Goal: Find specific page/section: Find specific page/section

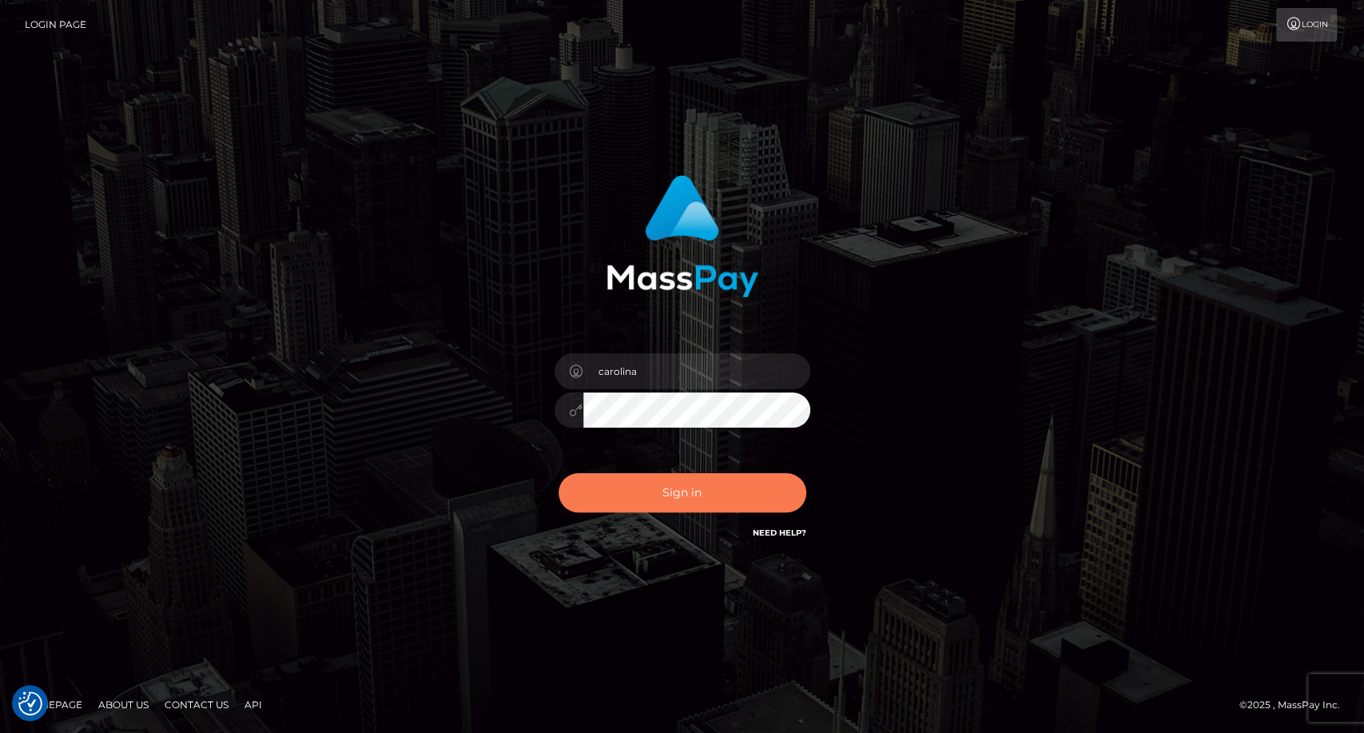
click at [690, 487] on button "Sign in" at bounding box center [682, 492] width 248 height 39
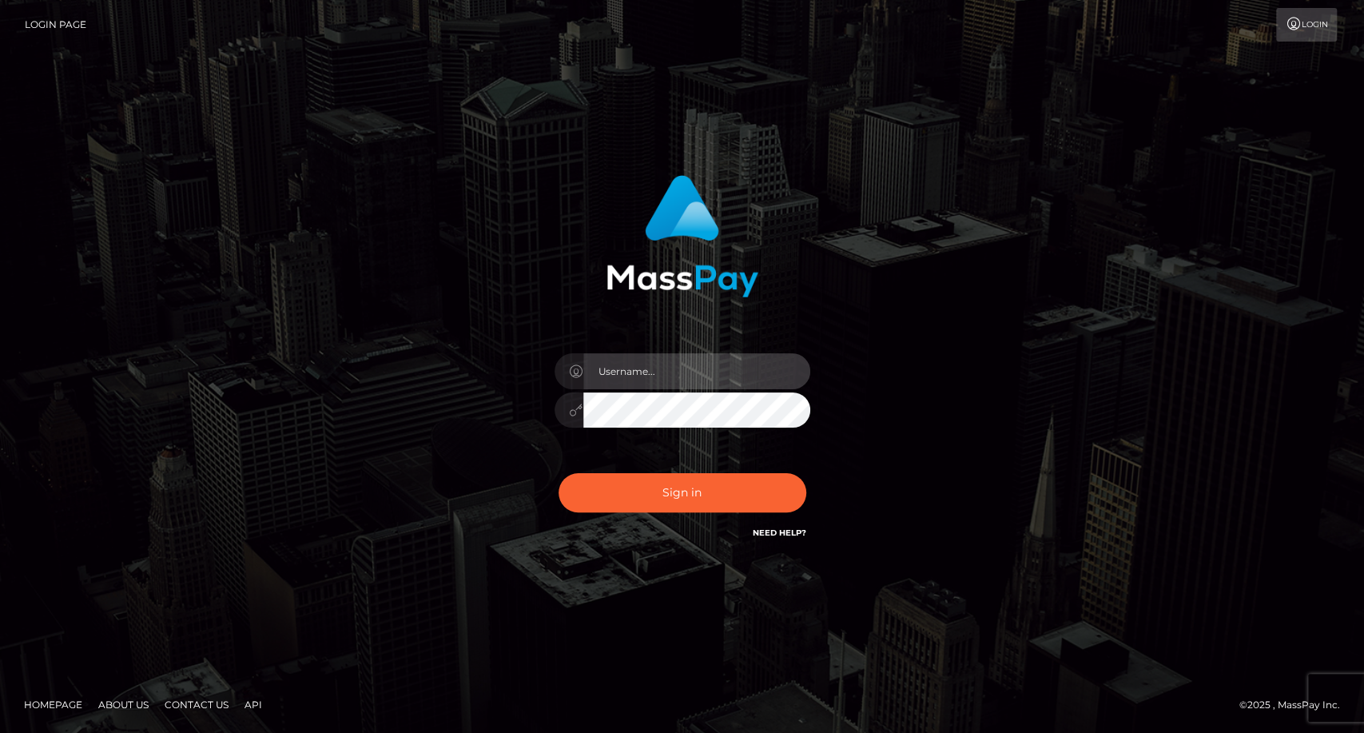
type input "carolina"
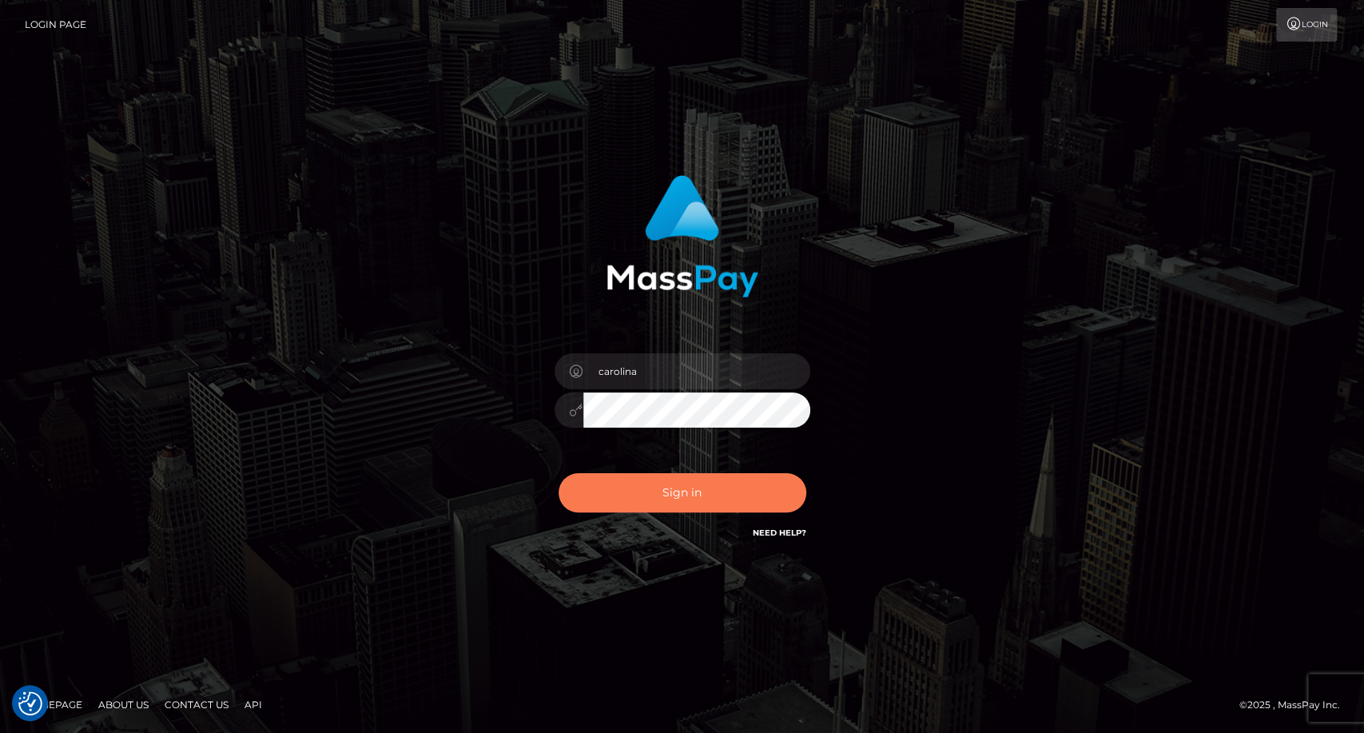
click at [695, 498] on button "Sign in" at bounding box center [682, 492] width 248 height 39
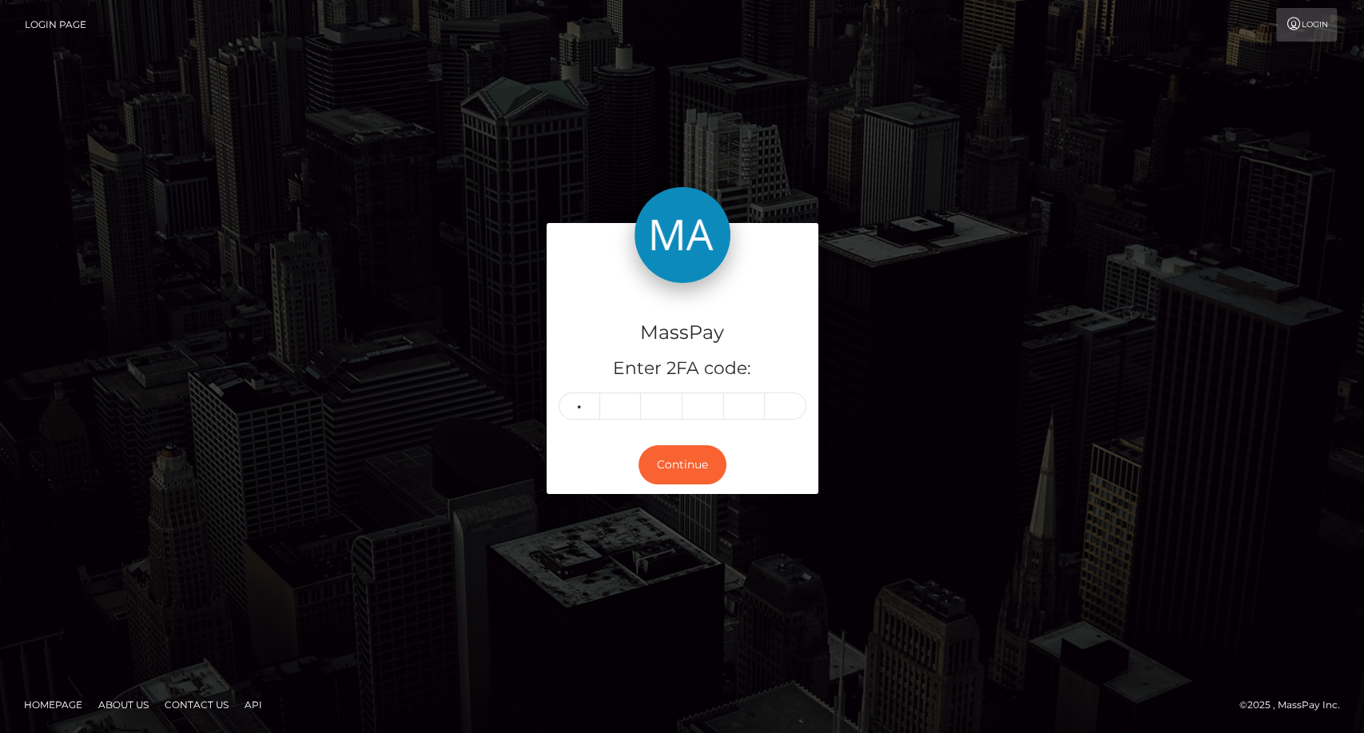
type input "7"
type input "5"
type input "9"
type input "8"
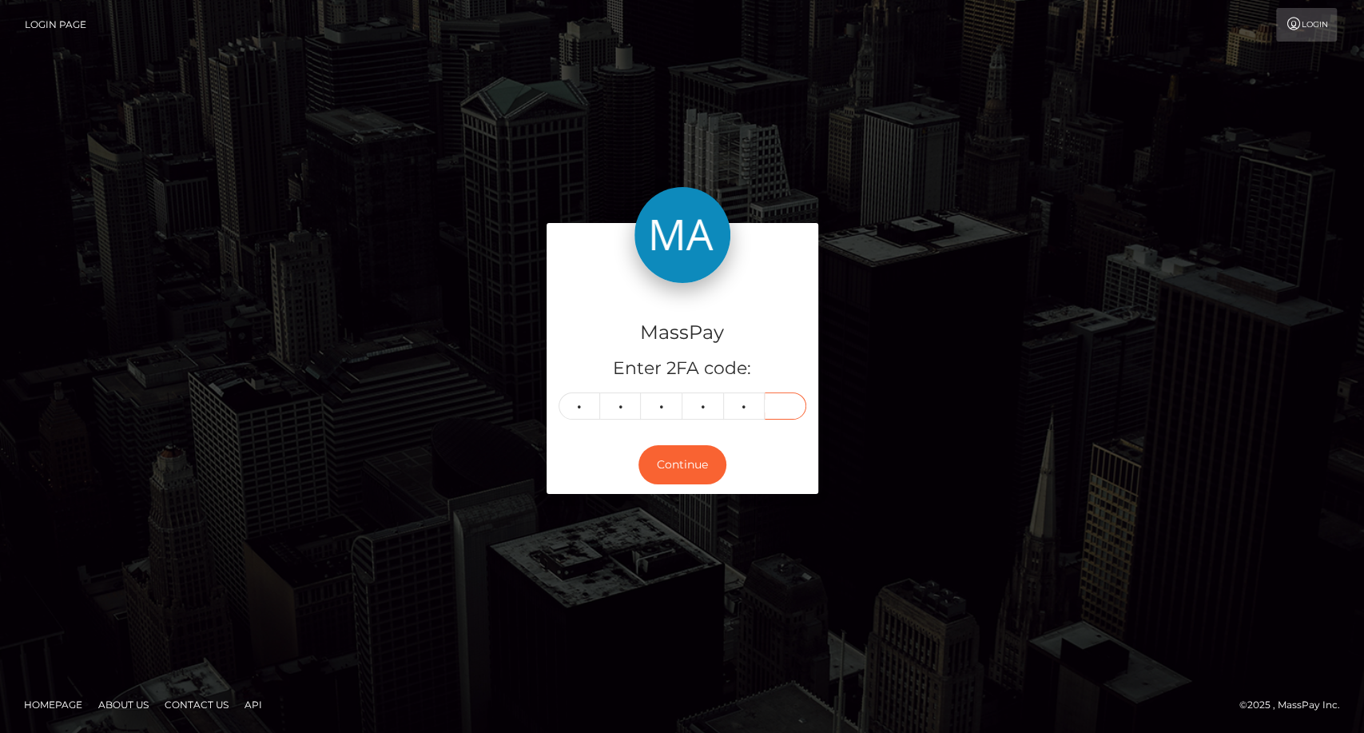
type input "0"
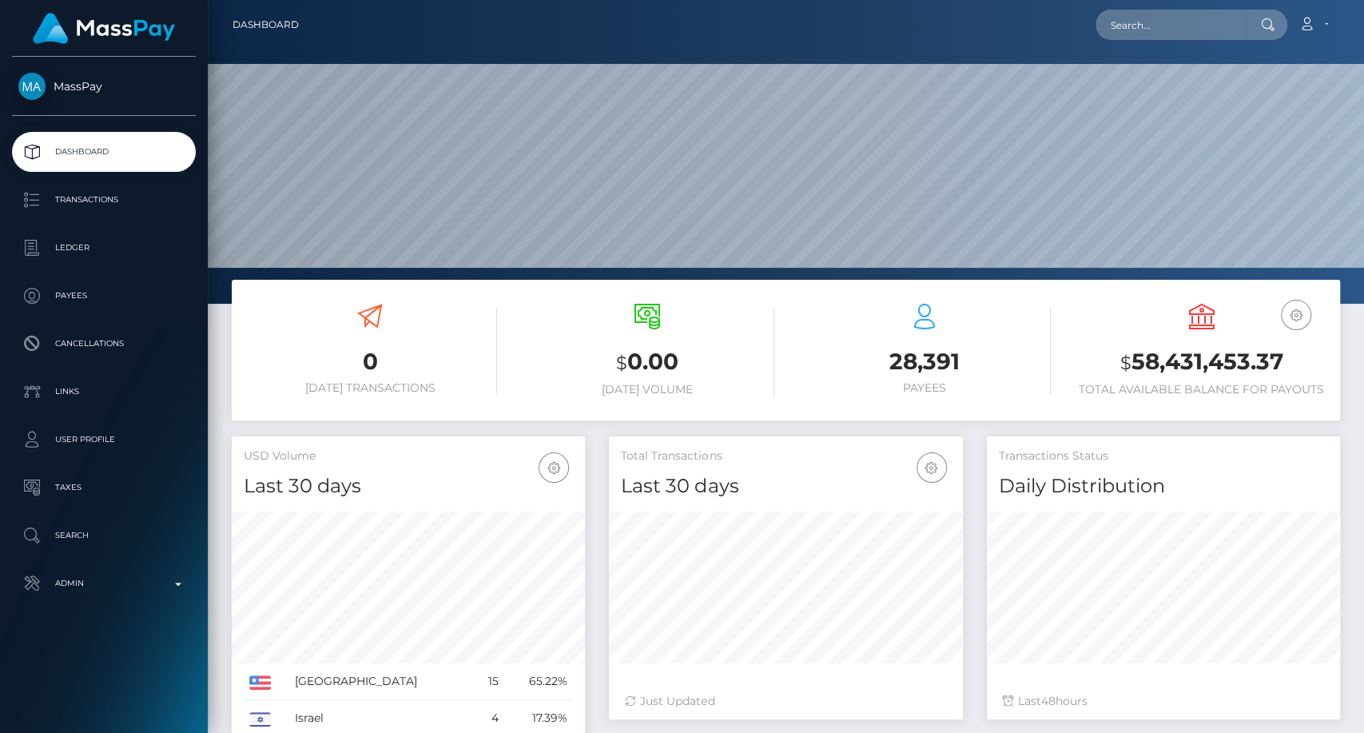
scroll to position [282, 353]
click at [1144, 30] on input "text" at bounding box center [1170, 25] width 150 height 30
paste input "129546"
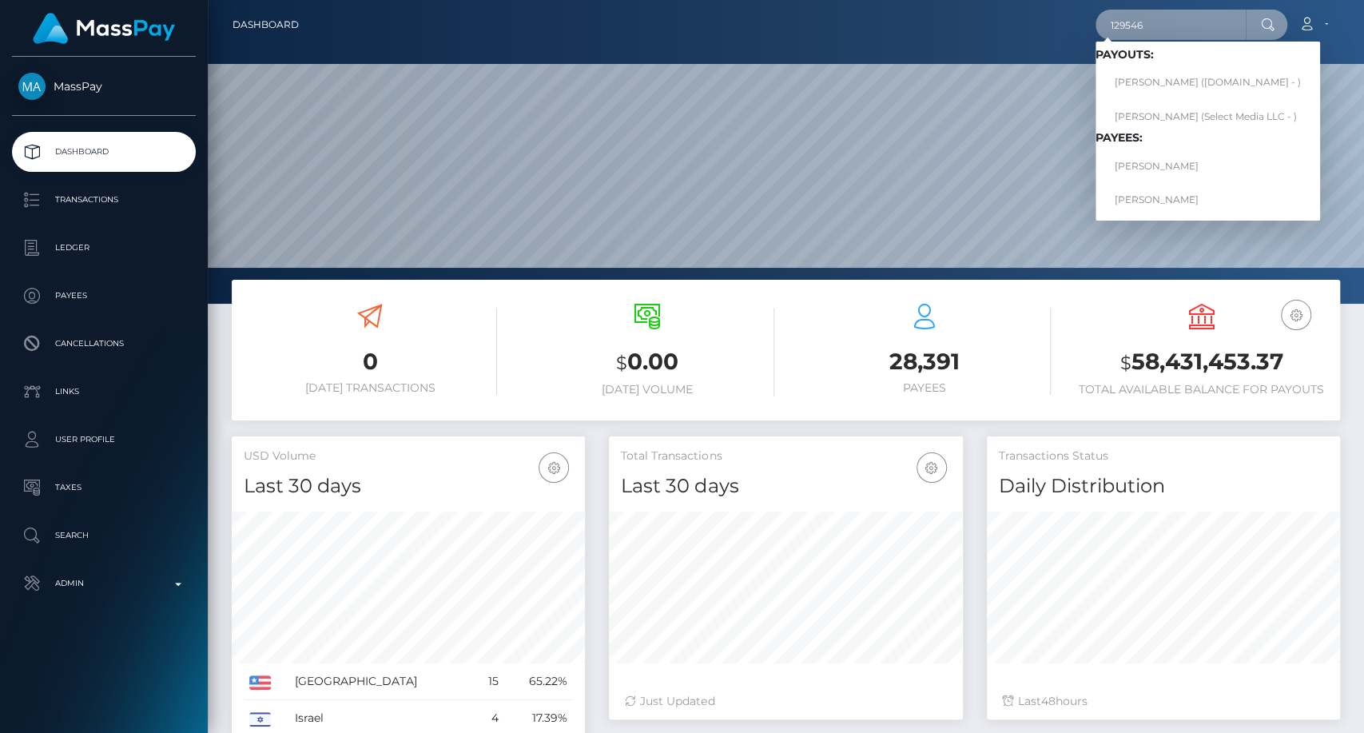
click at [1144, 21] on input "129546" at bounding box center [1170, 25] width 150 height 30
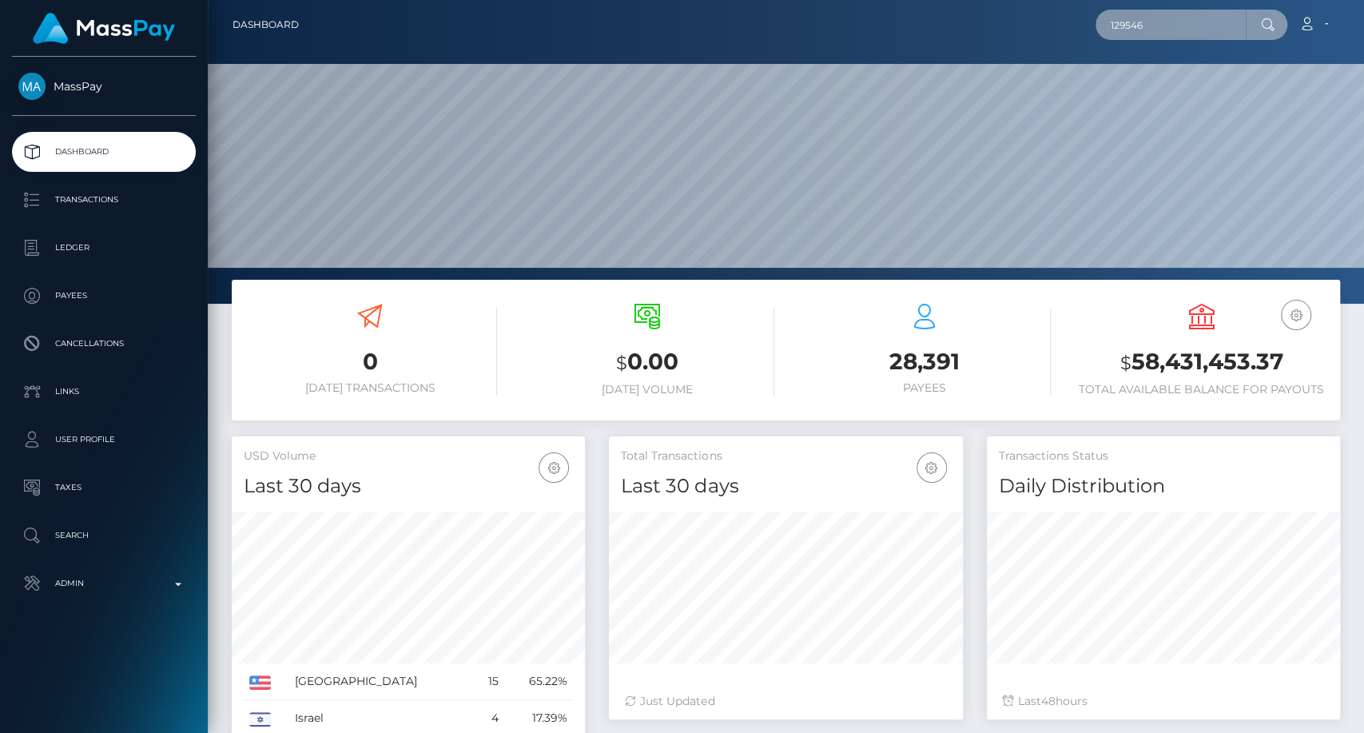
click at [1143, 21] on input "129546" at bounding box center [1170, 25] width 150 height 30
paste input "736624"
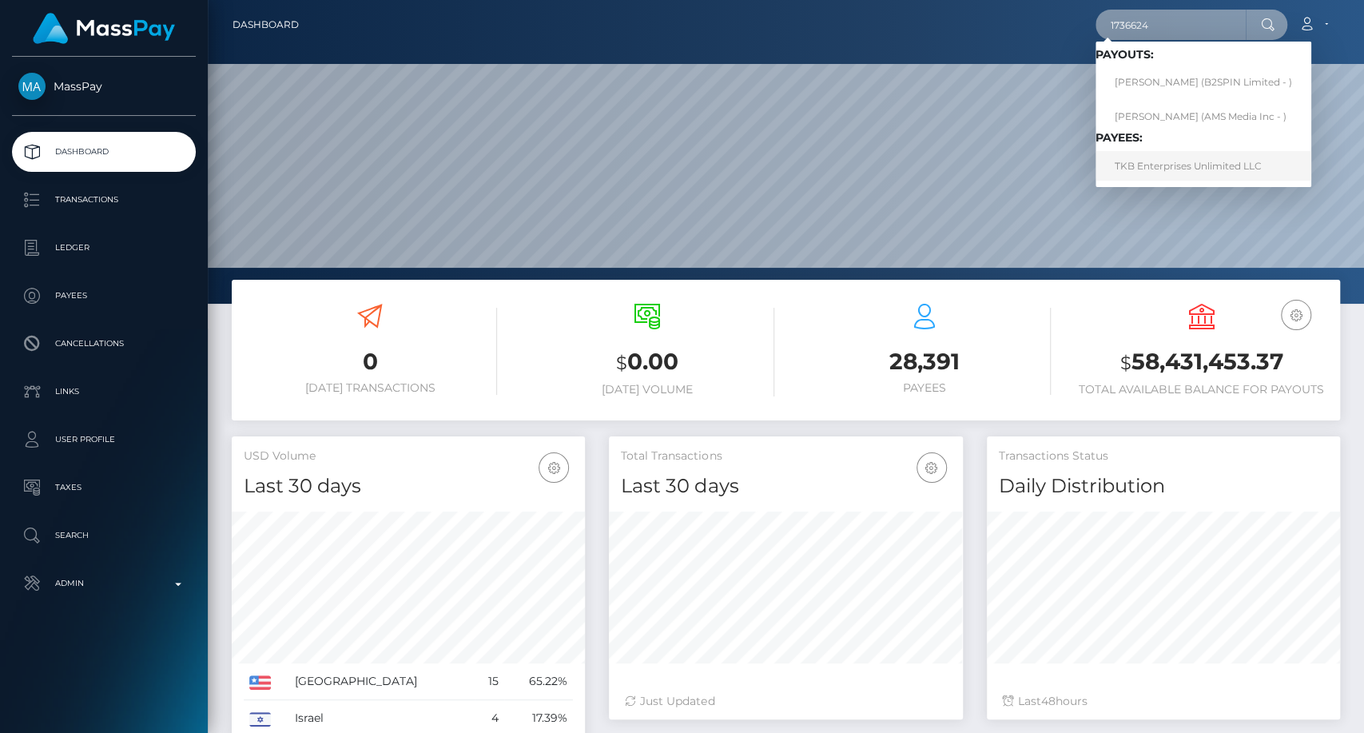
type input "1736624"
click at [1242, 165] on link "TKB Enterprises Unlimited LLC" at bounding box center [1203, 166] width 216 height 30
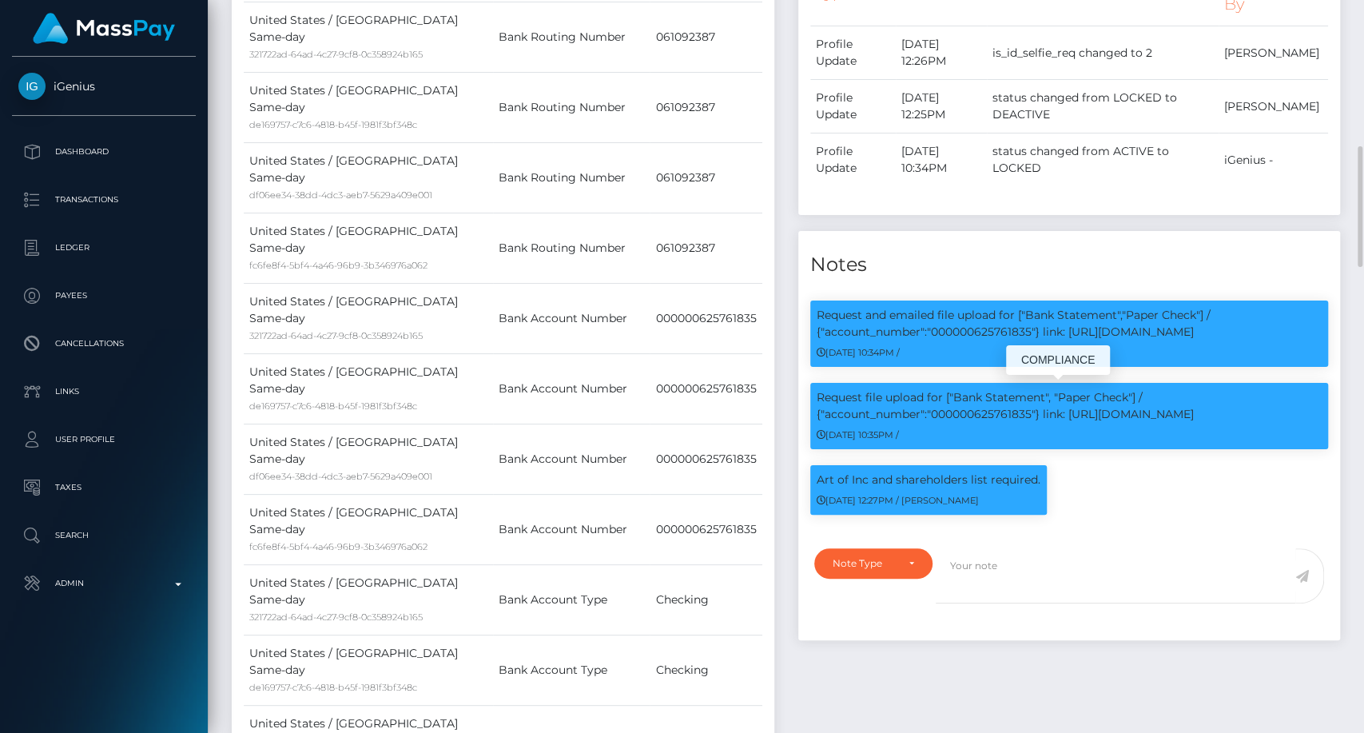
scroll to position [192, 353]
drag, startPoint x: 816, startPoint y: 312, endPoint x: 966, endPoint y: 489, distance: 232.4
click at [966, 489] on div "Request and emailed file upload for ["Bank Statement","Paper Check"] / {"accoun…" at bounding box center [1069, 413] width 543 height 250
click at [1194, 497] on div "Art of Inc and shareholders list required. 05/16/25 12:27PM / Dan Cirnat" at bounding box center [1069, 498] width 543 height 66
drag, startPoint x: 815, startPoint y: 314, endPoint x: 1037, endPoint y: 471, distance: 272.2
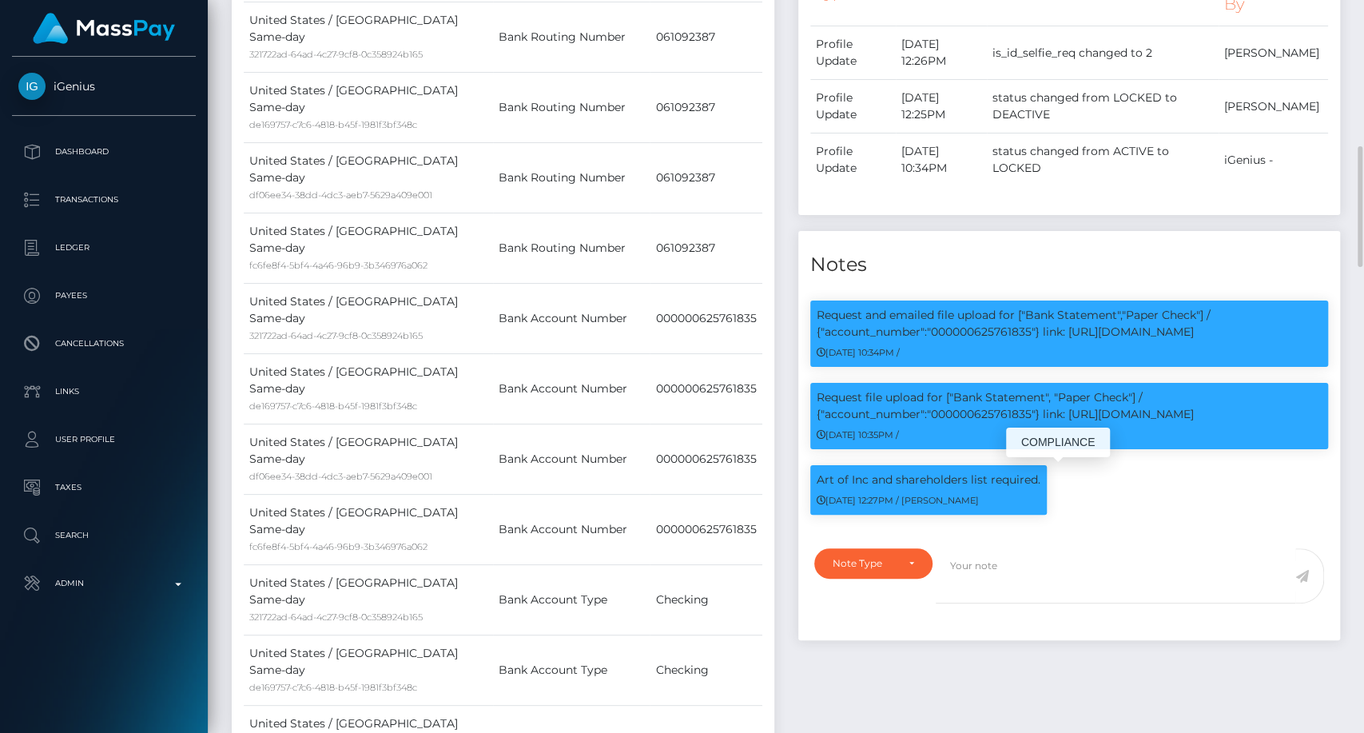
click at [1037, 471] on div "Request and emailed file upload for ["Bank Statement","Paper Check"] / {"accoun…" at bounding box center [1069, 413] width 543 height 250
copy div "Request and emailed file upload for ["Bank Statement","Paper Check"] / {"accoun…"
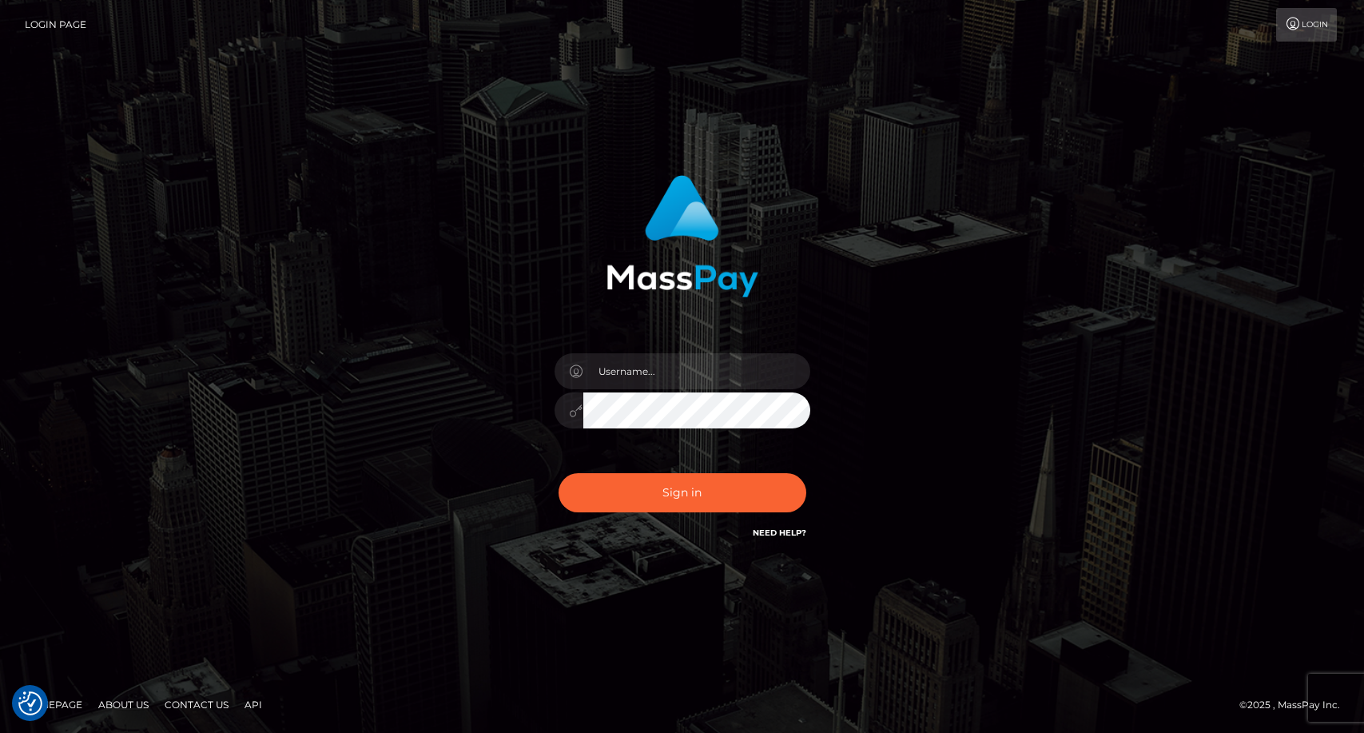
checkbox input "true"
type input "carolina"
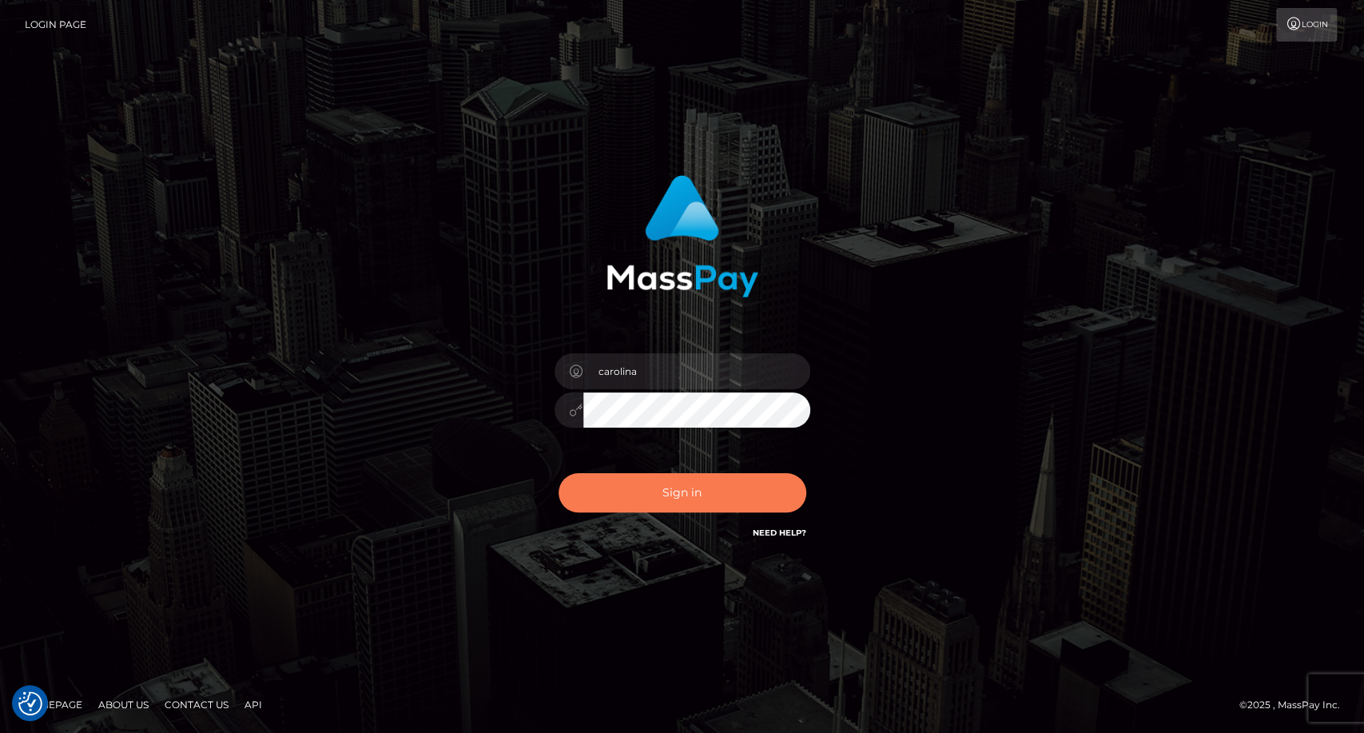
click at [729, 486] on button "Sign in" at bounding box center [682, 492] width 248 height 39
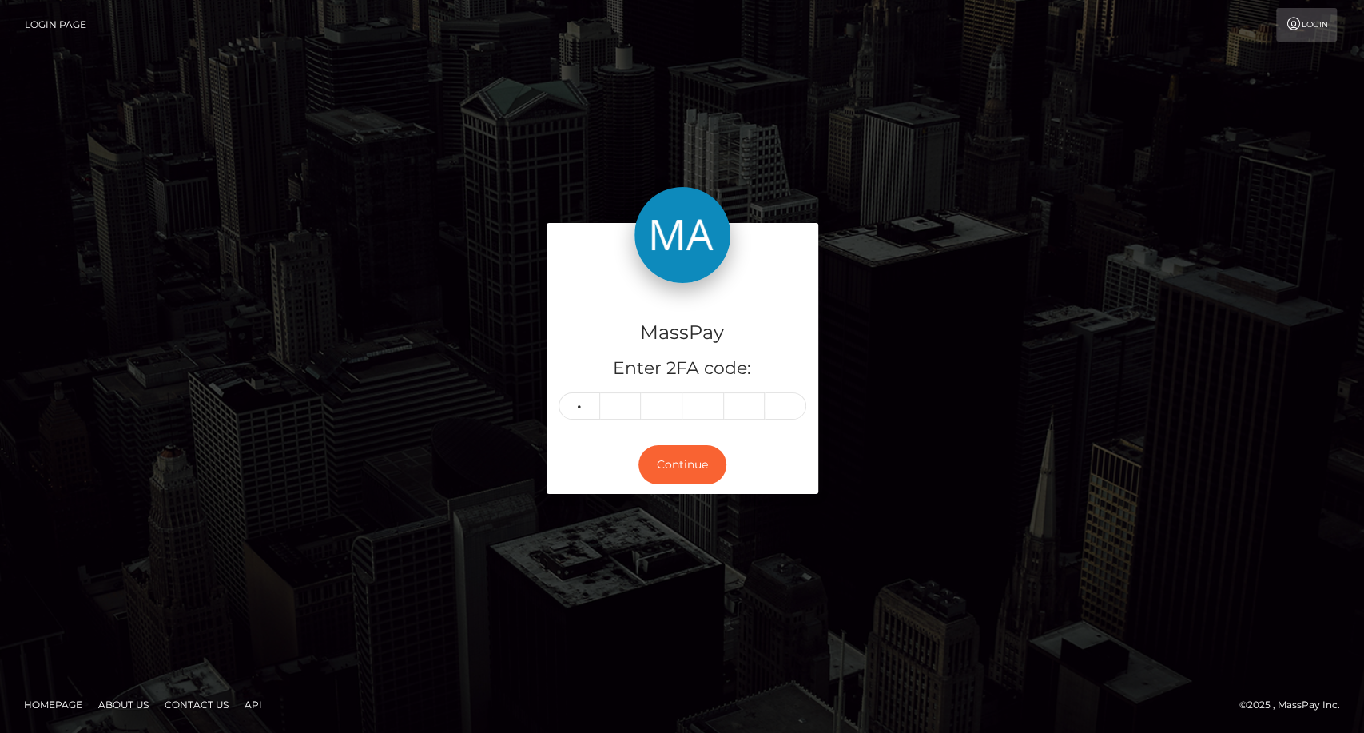
type input "9"
type input "3"
type input "4"
type input "5"
type input "9"
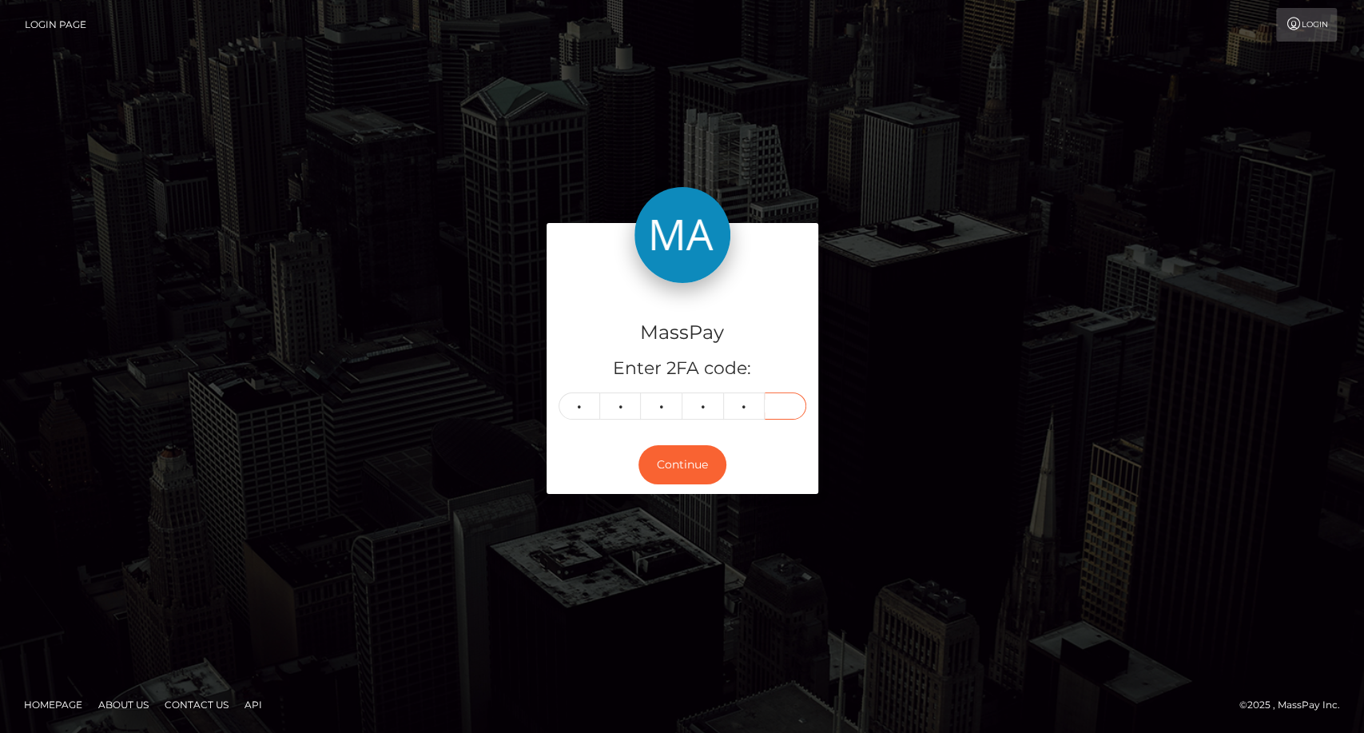
type input "9"
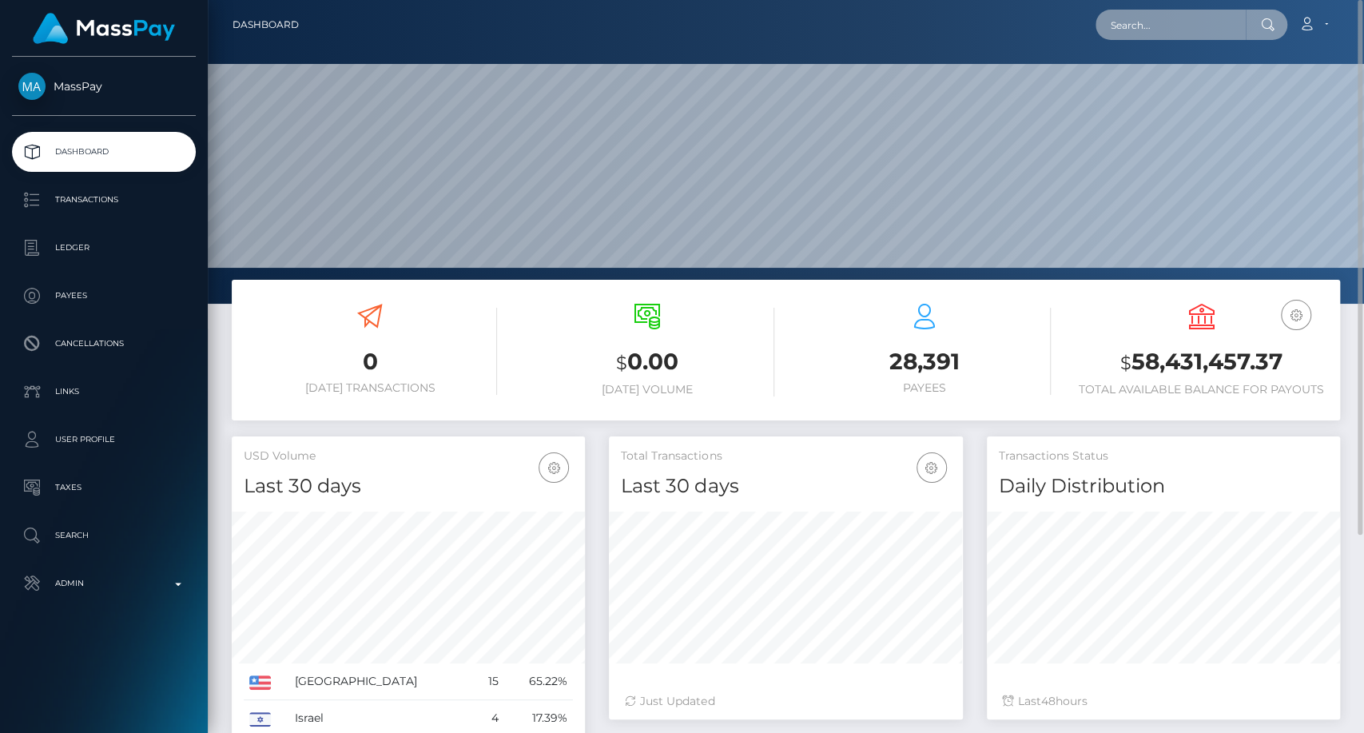
click at [1197, 16] on input "text" at bounding box center [1170, 25] width 150 height 30
paste input "[EMAIL_ADDRESS][DOMAIN_NAME]"
type input "hudsonarnold33@gmail.com"
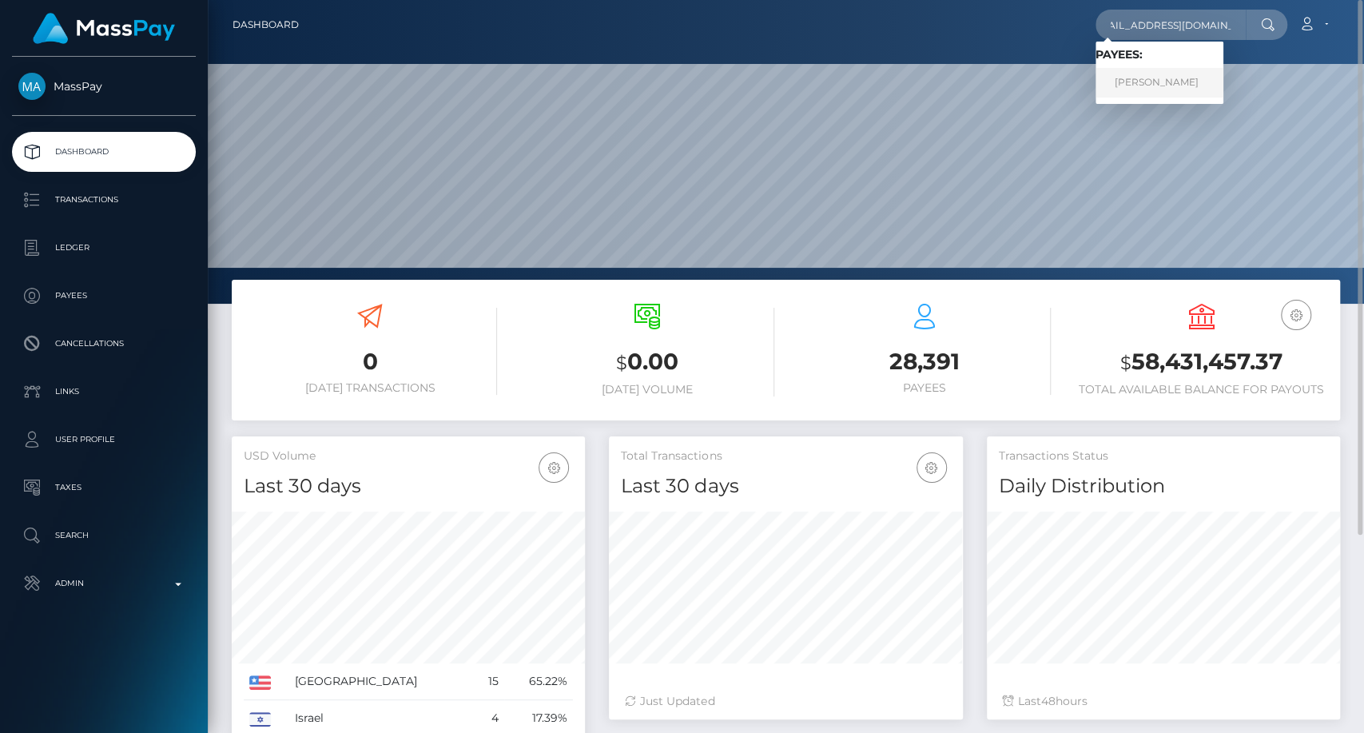
scroll to position [0, 0]
click at [1186, 72] on link "Hudson Arnold" at bounding box center [1159, 83] width 128 height 30
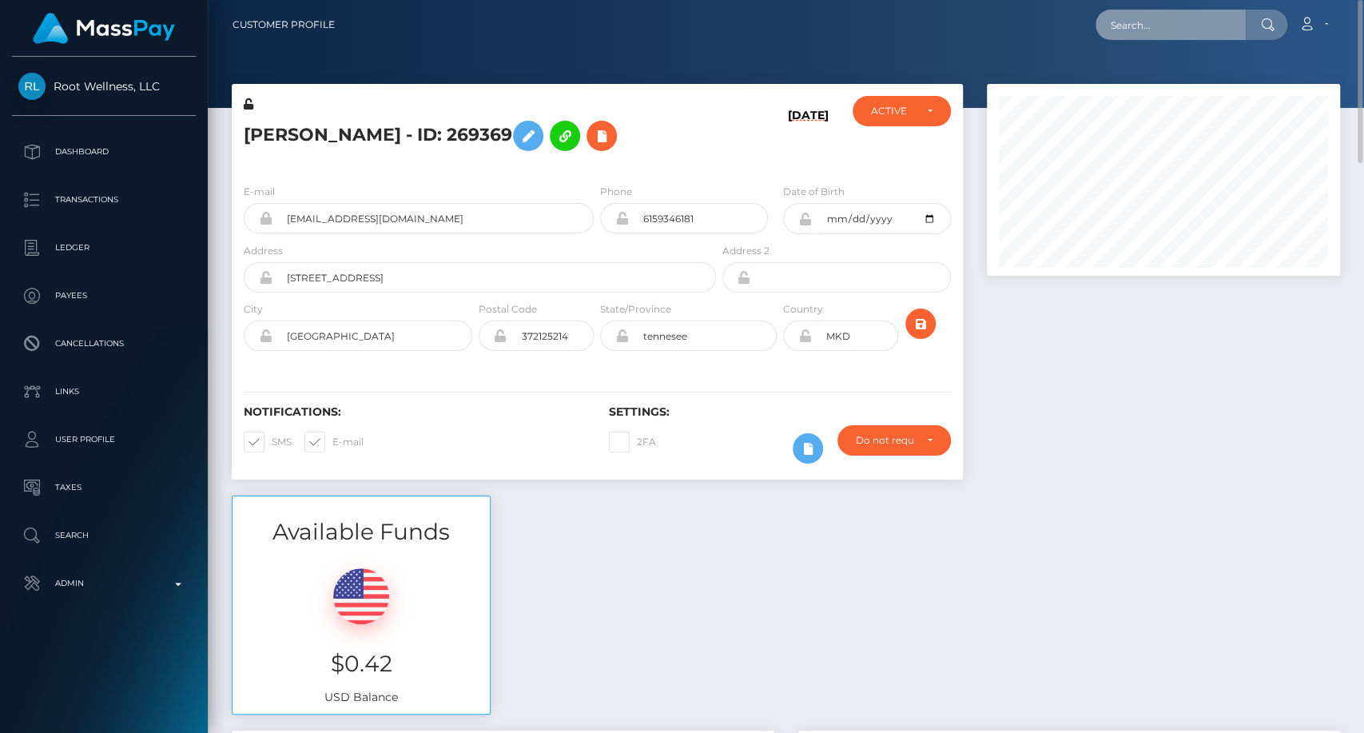
click at [1141, 21] on input "text" at bounding box center [1170, 25] width 150 height 30
paste input "amy.eli.macdonald@gmail.com"
click at [1163, 12] on input "amy.eli.macdonald@gmail.com" at bounding box center [1170, 25] width 150 height 30
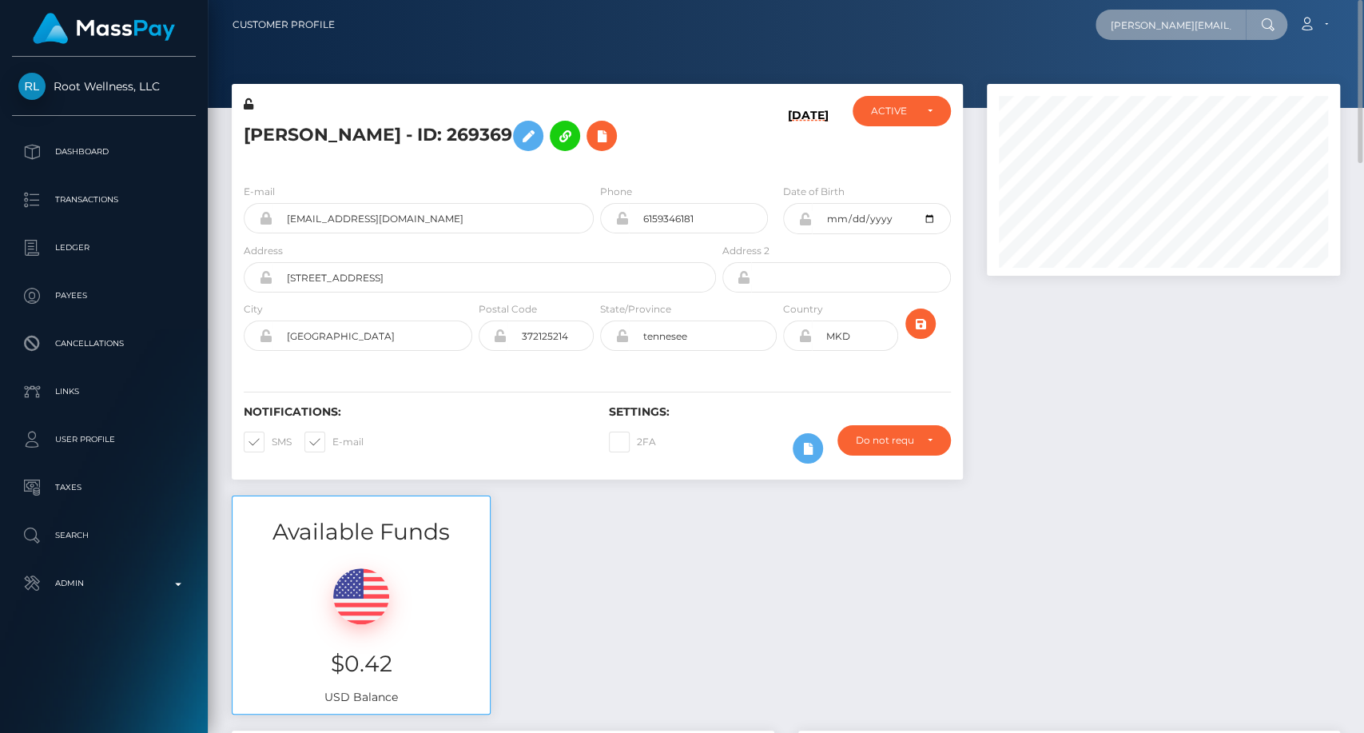
paste input "deuce-cordial-58@icloud"
type input "deuce-cordial-58@icloud.com"
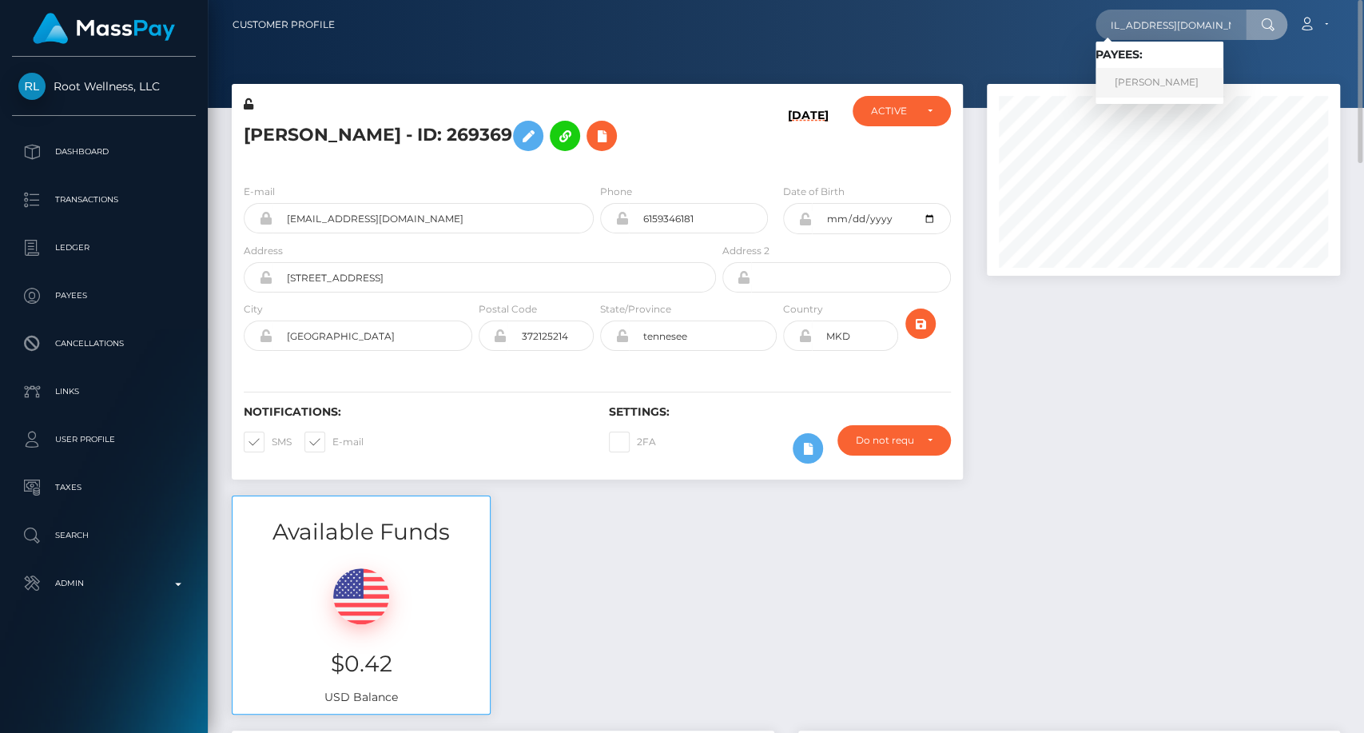
scroll to position [0, 0]
click at [1190, 85] on link "AMY ELIZABETH STUBBERT" at bounding box center [1159, 83] width 128 height 30
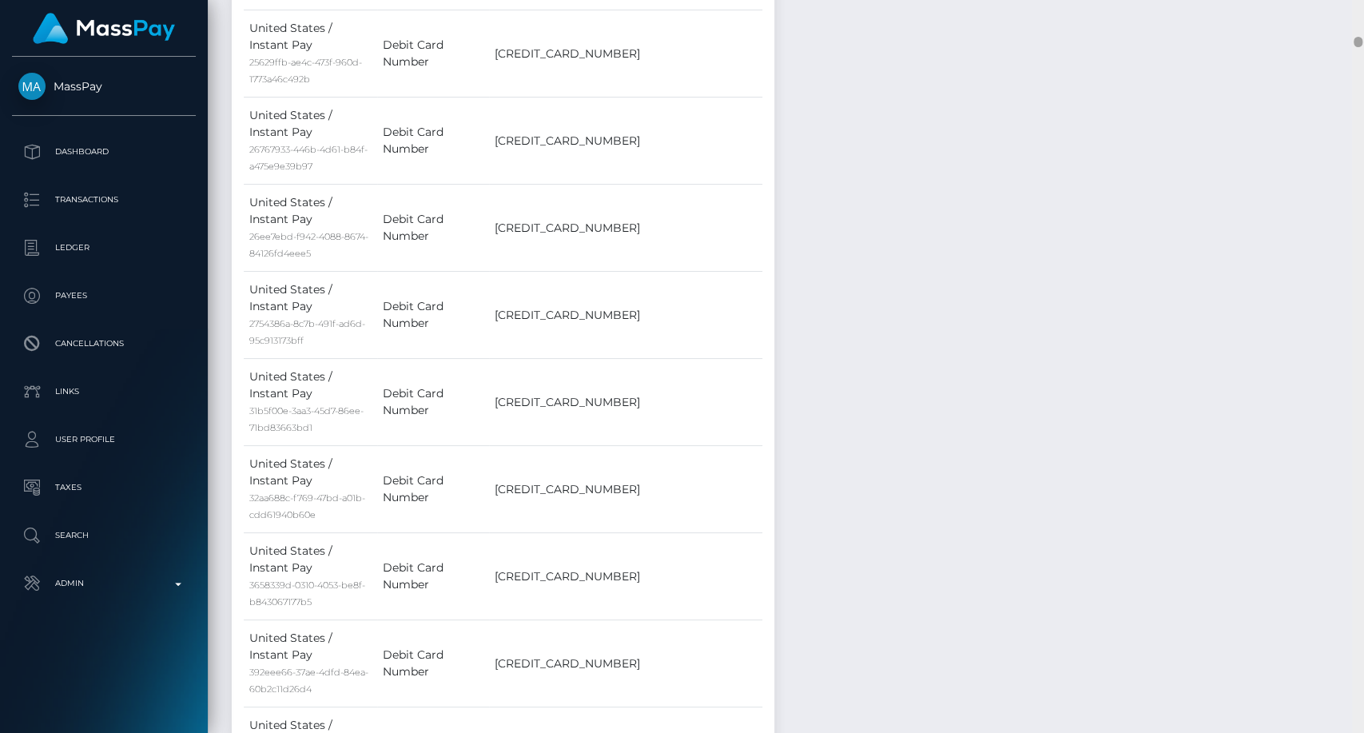
scroll to position [3551, 0]
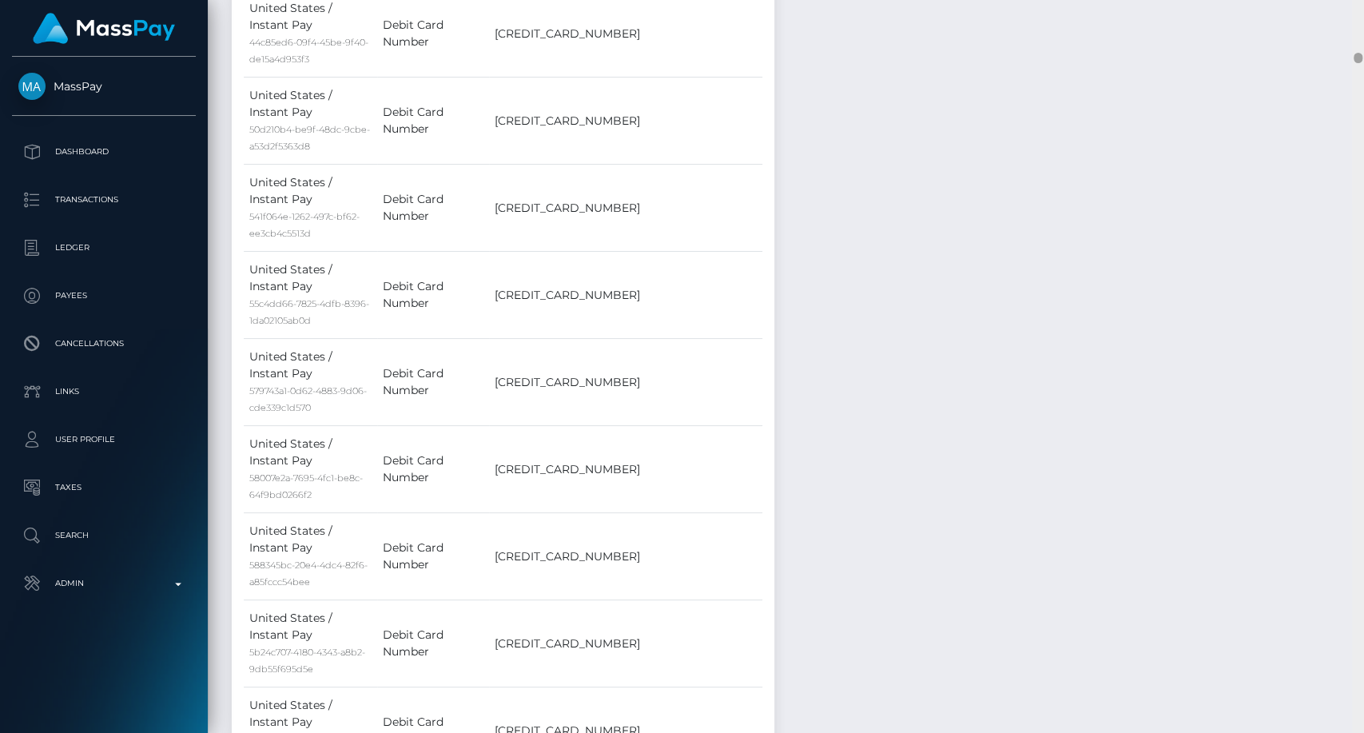
click at [1360, 86] on div at bounding box center [1358, 366] width 12 height 733
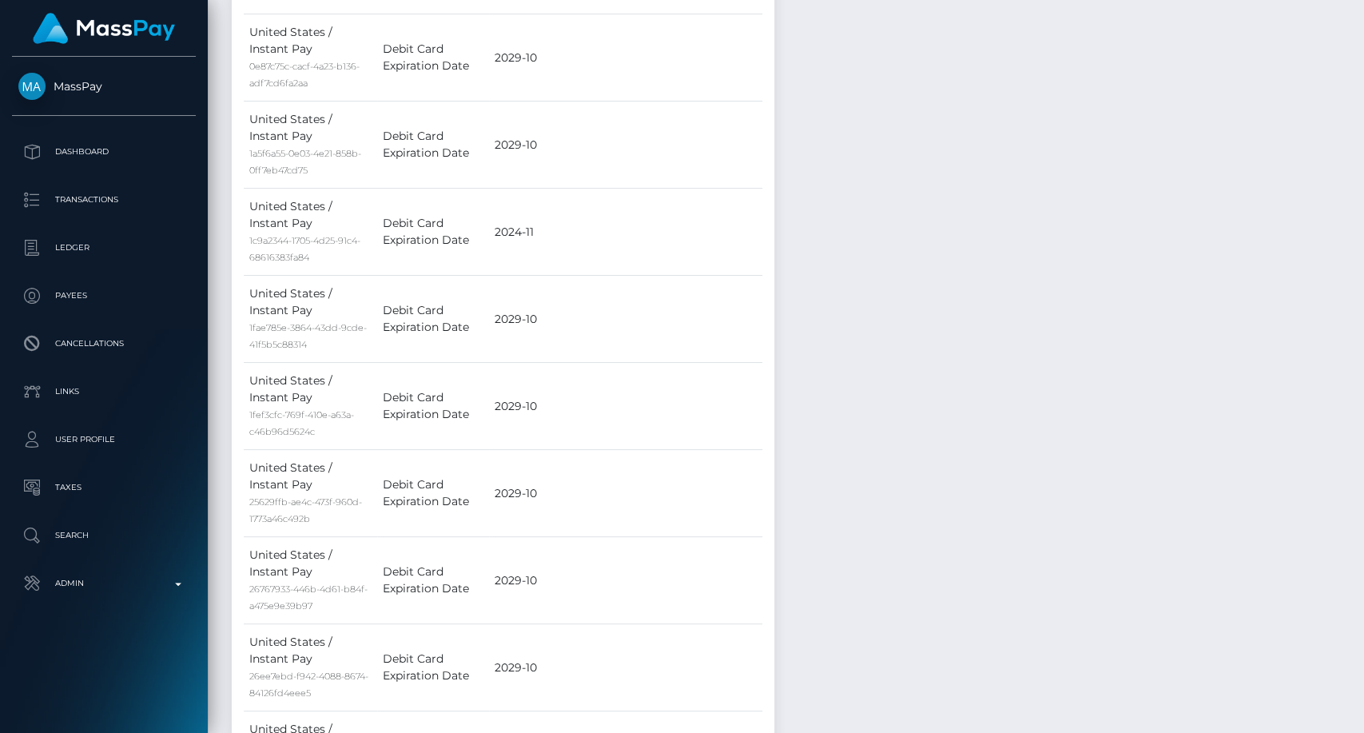
scroll to position [21508, 0]
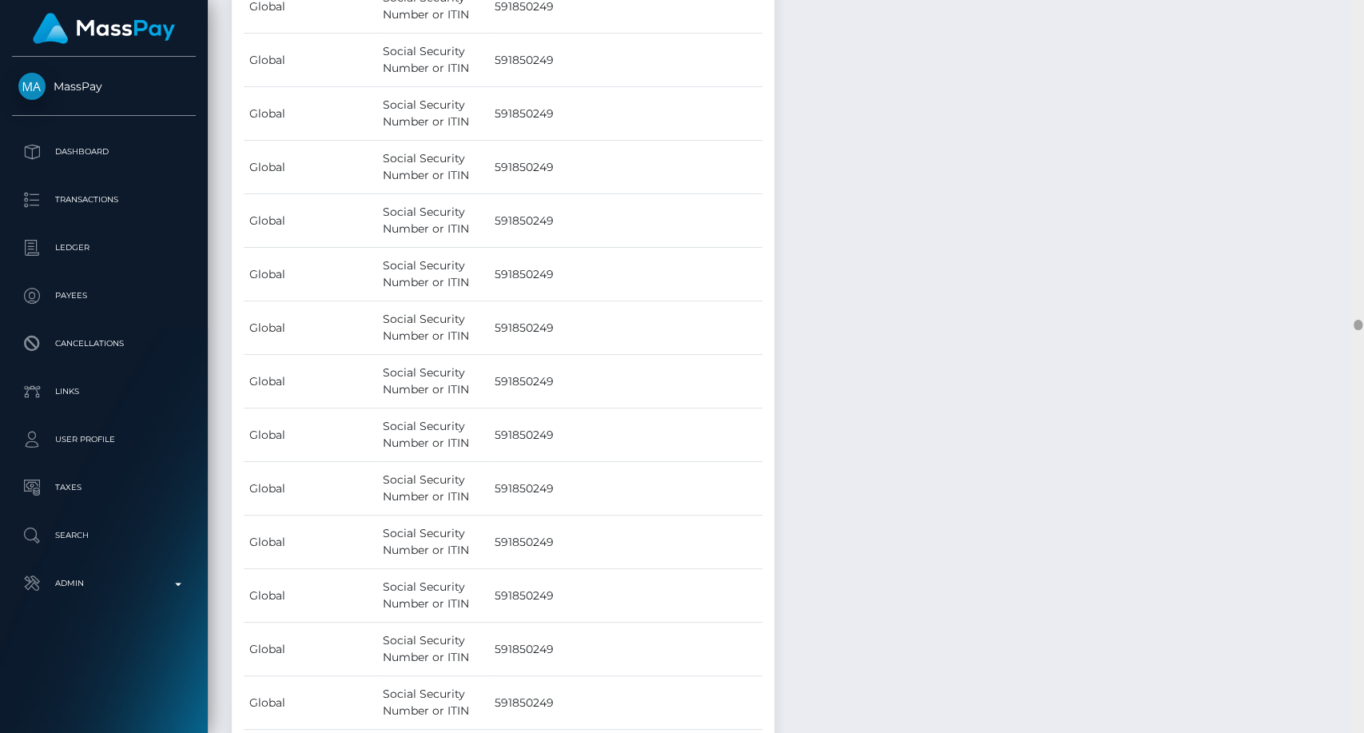
drag, startPoint x: 1357, startPoint y: 46, endPoint x: 1238, endPoint y: 403, distance: 375.7
click at [1362, 330] on div at bounding box center [1358, 366] width 12 height 733
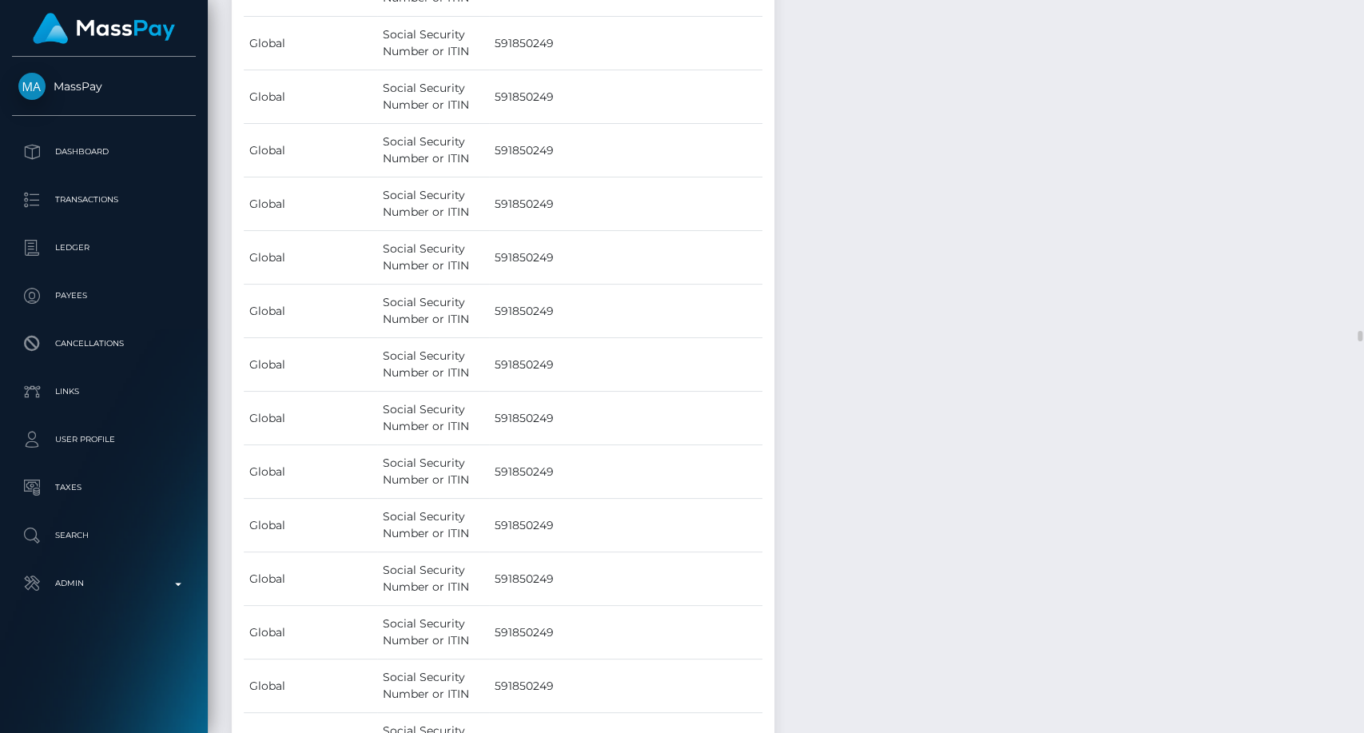
scroll to position [23961, 0]
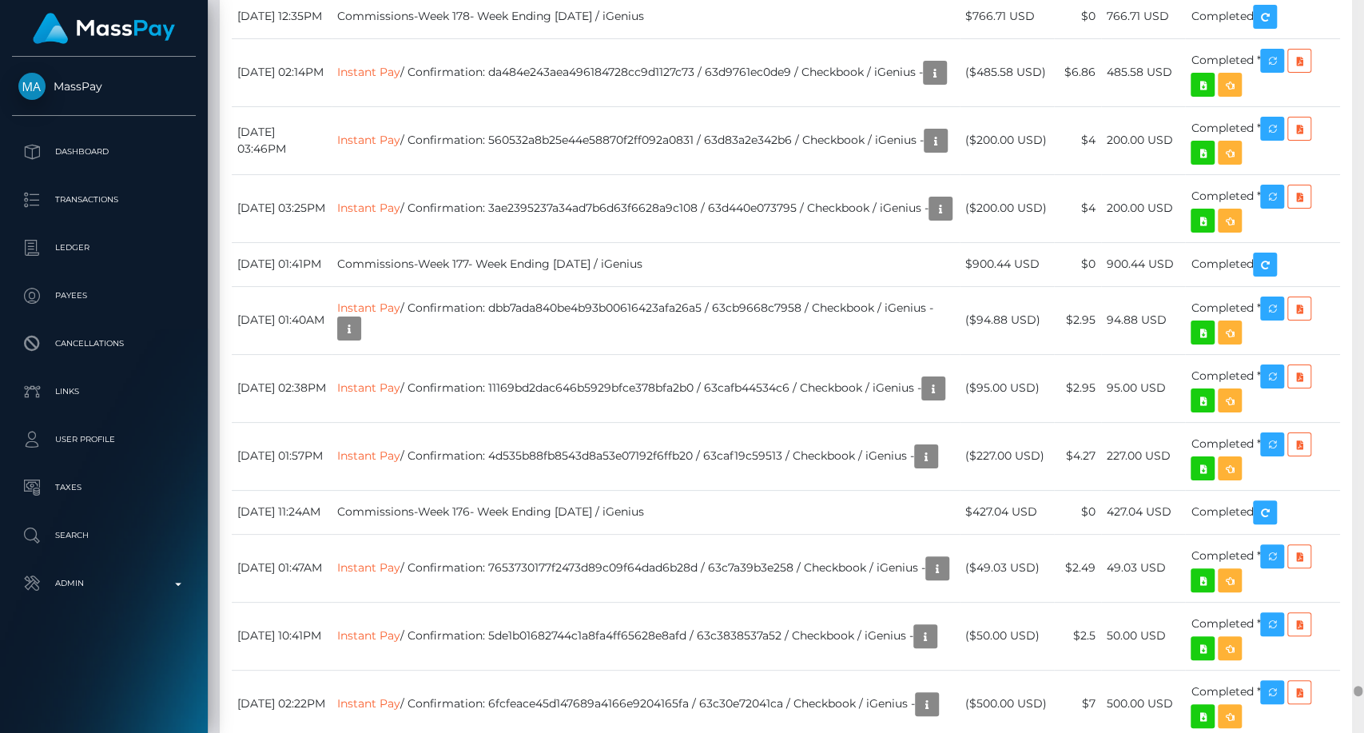
drag, startPoint x: 1319, startPoint y: 691, endPoint x: 1314, endPoint y: 672, distance: 19.8
click at [1319, 686] on div "Customer Profile Loading... Loading..." at bounding box center [786, 366] width 1156 height 733
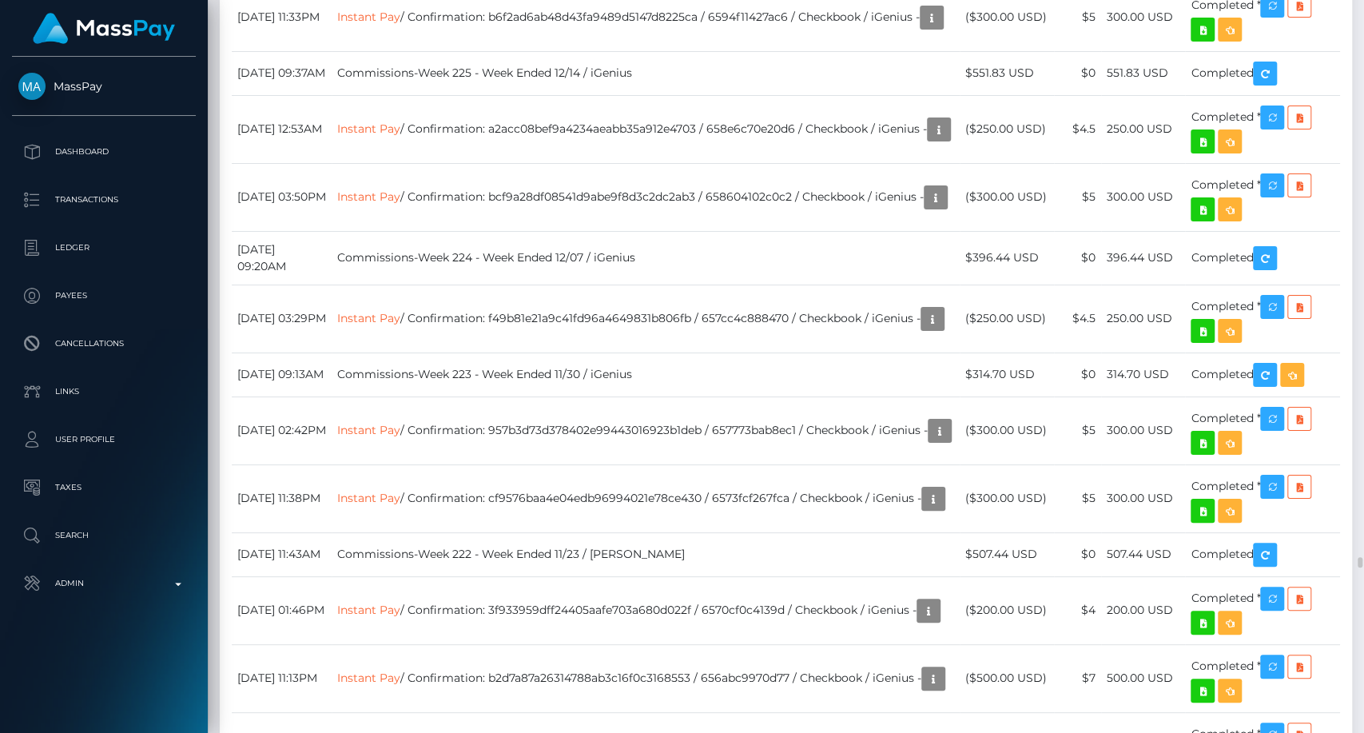
scroll to position [37102, 0]
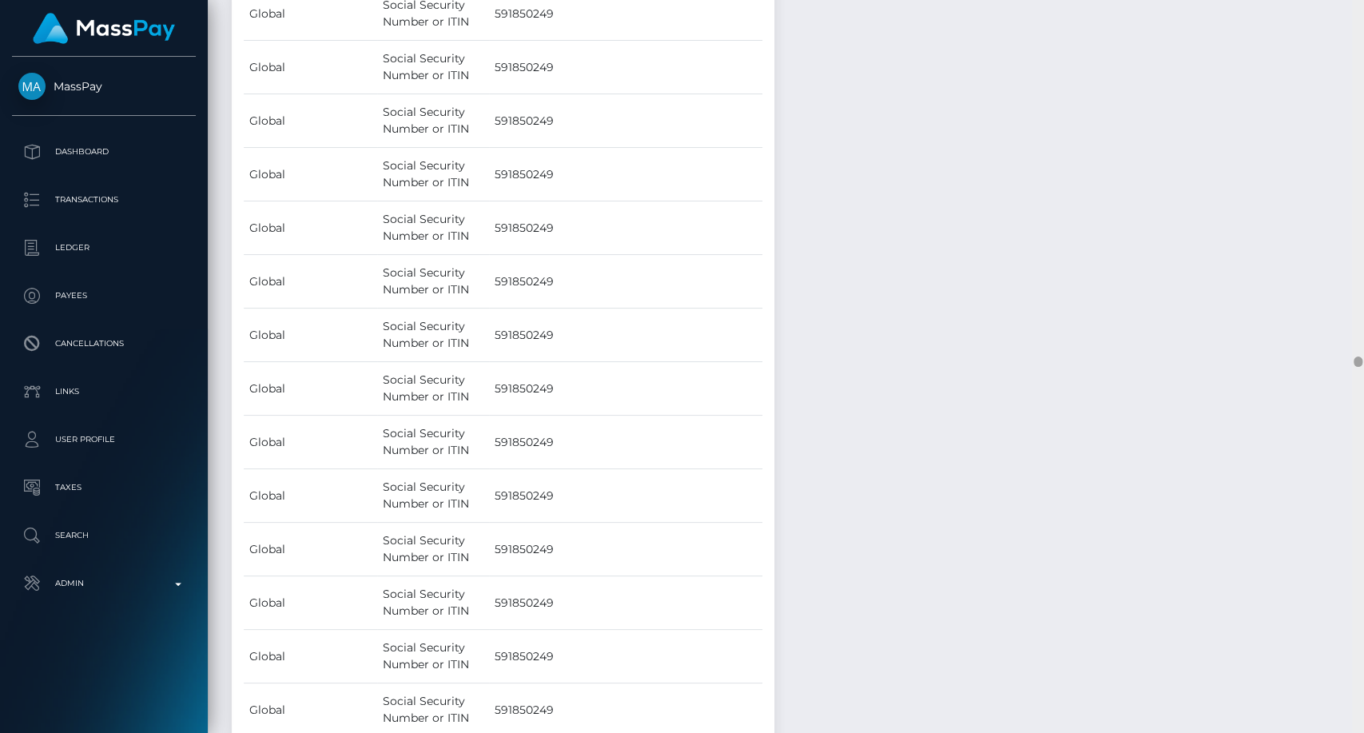
scroll to position [23253, 0]
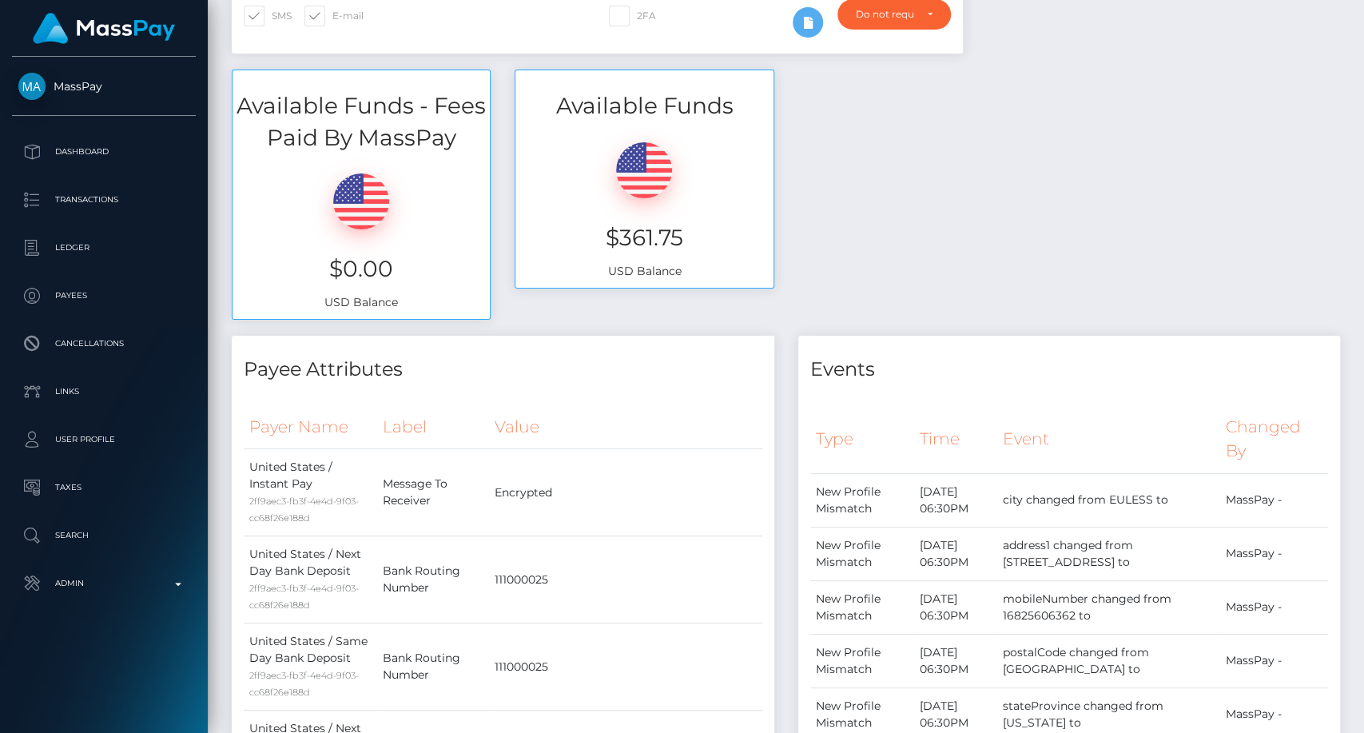
drag, startPoint x: 1353, startPoint y: 348, endPoint x: 1349, endPoint y: 5, distance: 342.8
click at [1349, 5] on div "Customer Profile Loading... Loading..." at bounding box center [786, 366] width 1156 height 733
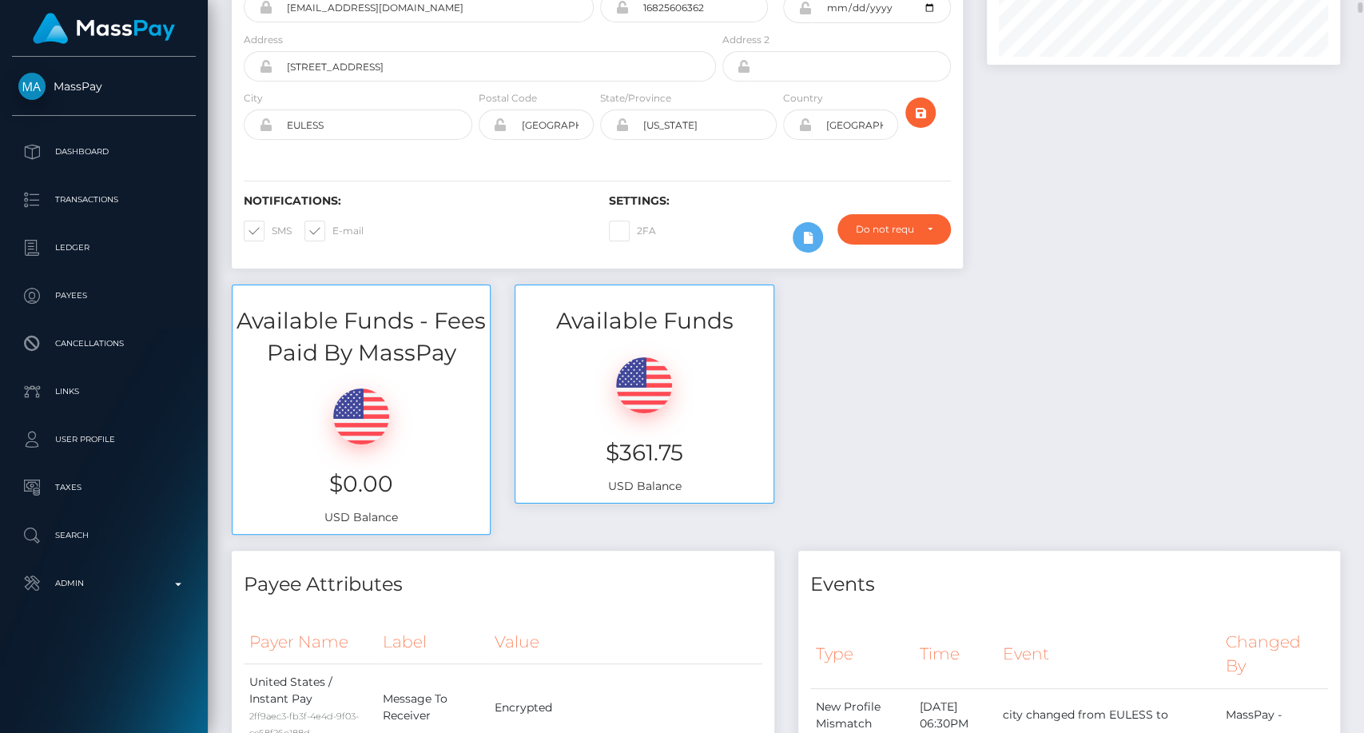
scroll to position [0, 0]
